Goal: Information Seeking & Learning: Learn about a topic

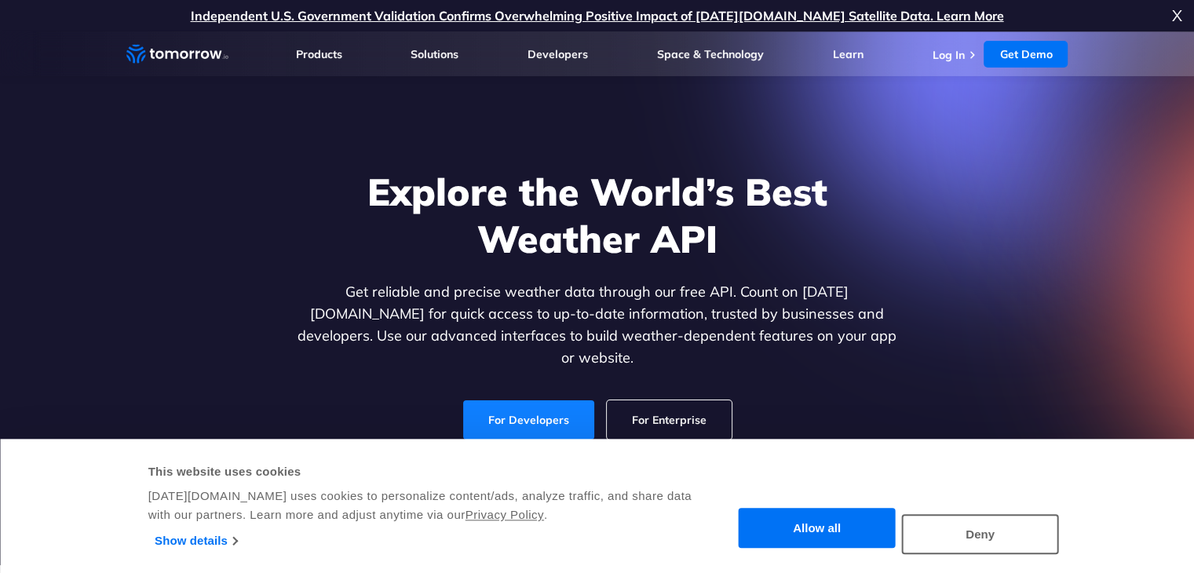
click at [496, 415] on link "For Developers" at bounding box center [528, 419] width 131 height 39
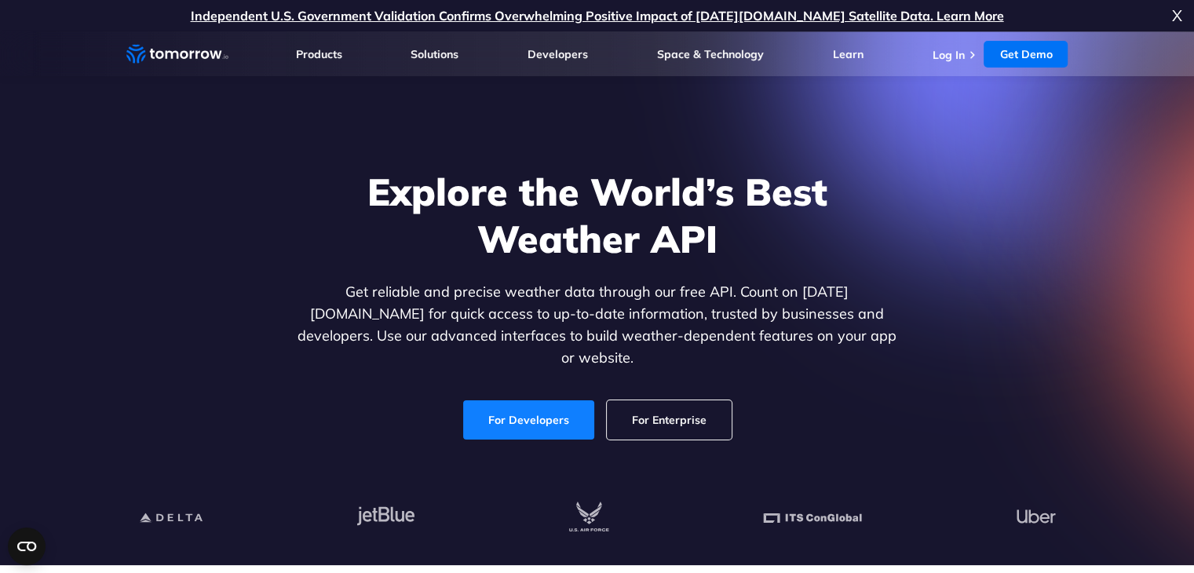
click at [549, 413] on link "For Developers" at bounding box center [528, 419] width 131 height 39
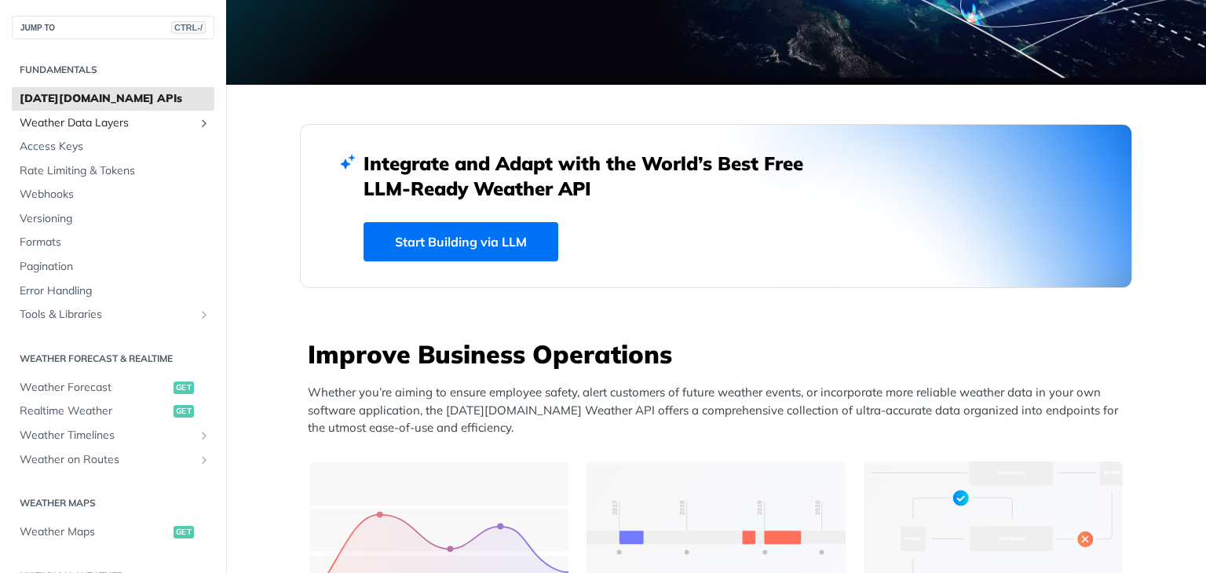
click at [198, 128] on icon "Show subpages for Weather Data Layers" at bounding box center [204, 123] width 13 height 13
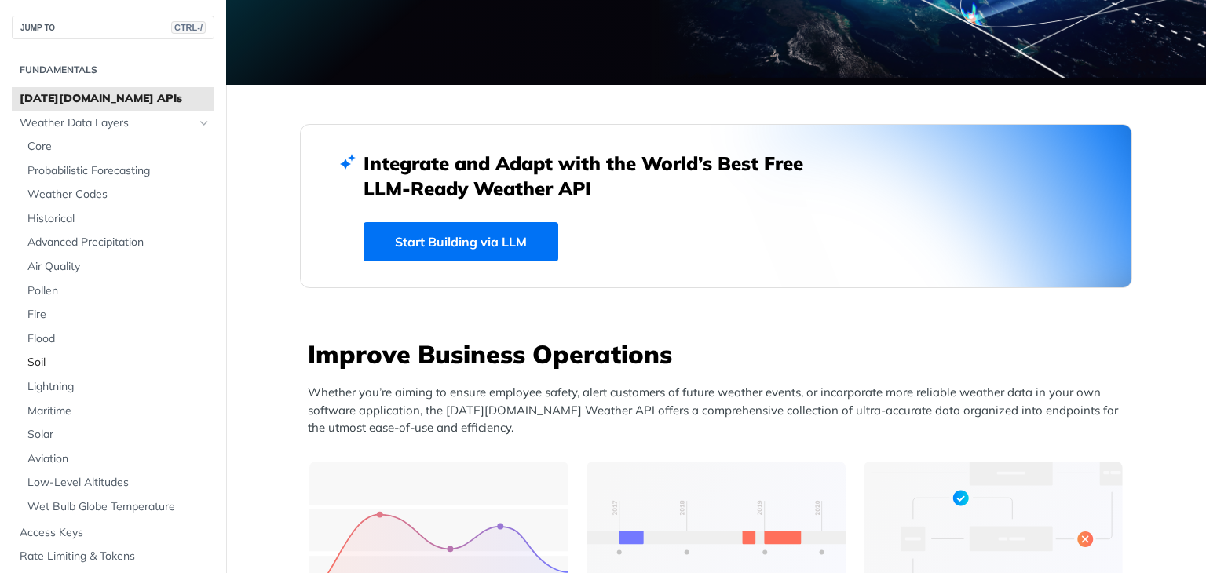
click at [38, 365] on span "Soil" at bounding box center [118, 363] width 183 height 16
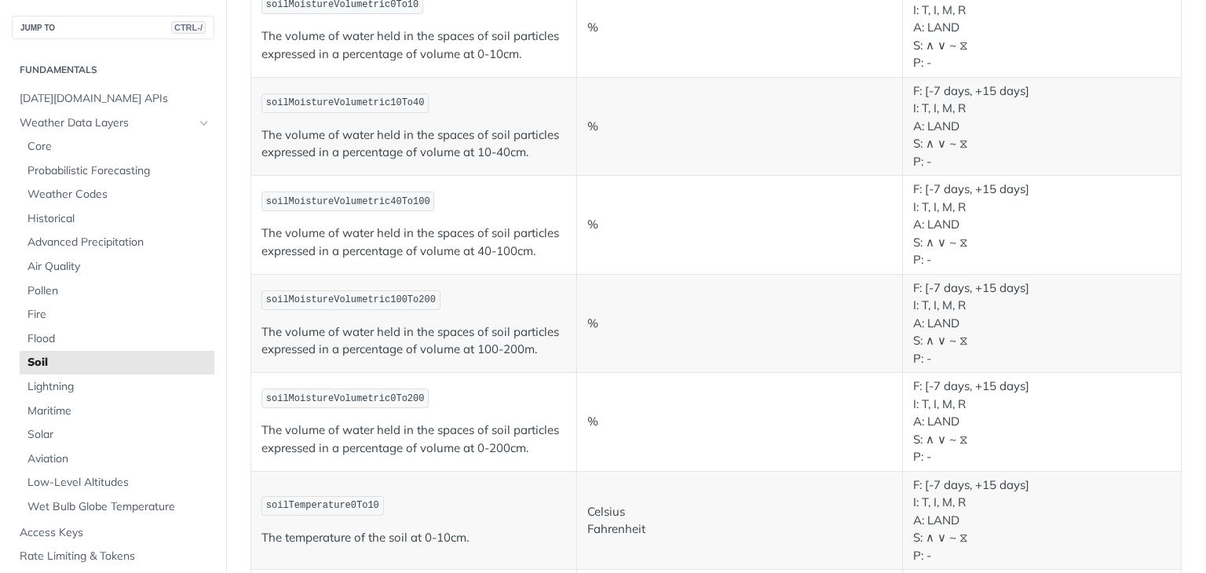
scroll to position [393, 0]
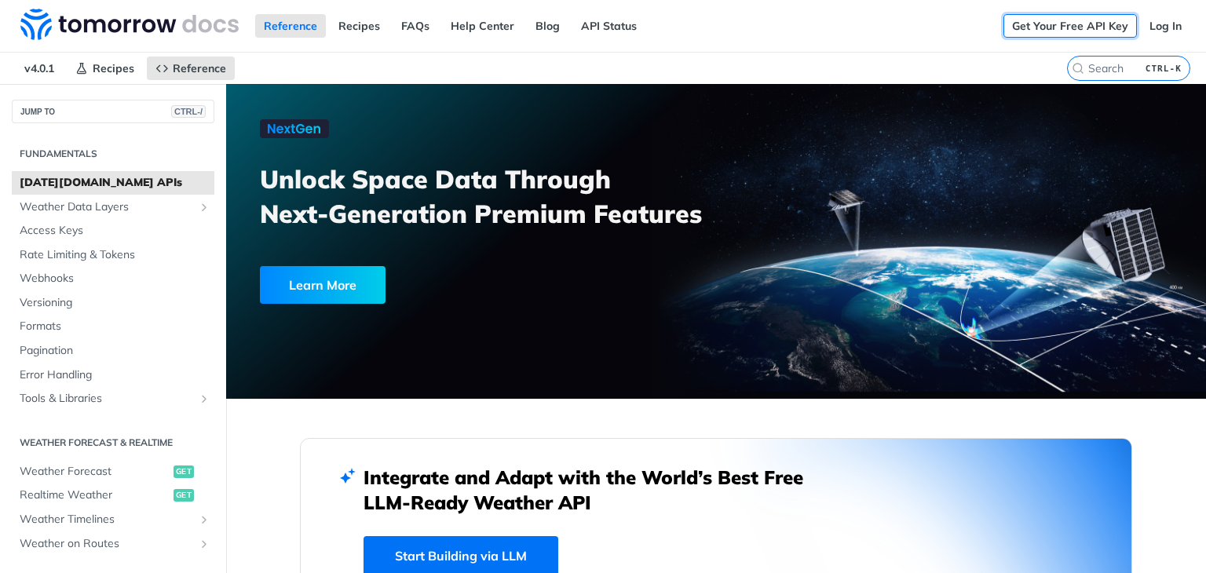
click at [1081, 25] on link "Get Your Free API Key" at bounding box center [1070, 26] width 133 height 24
click at [1143, 36] on link "Log In" at bounding box center [1165, 26] width 49 height 24
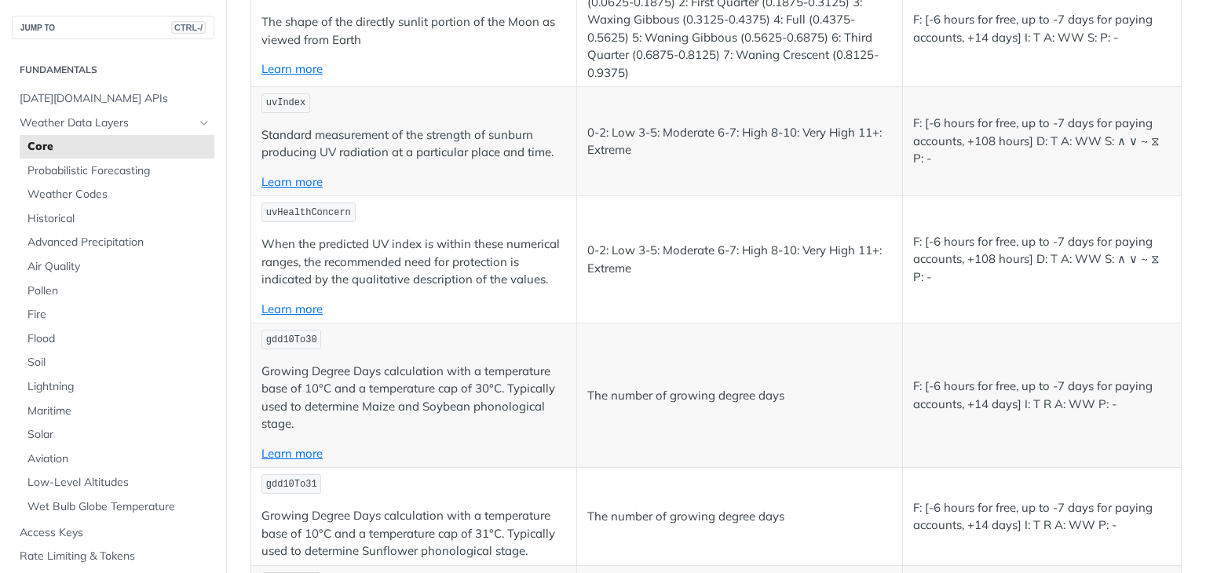
scroll to position [6911, 0]
